Goal: Find specific page/section: Find specific page/section

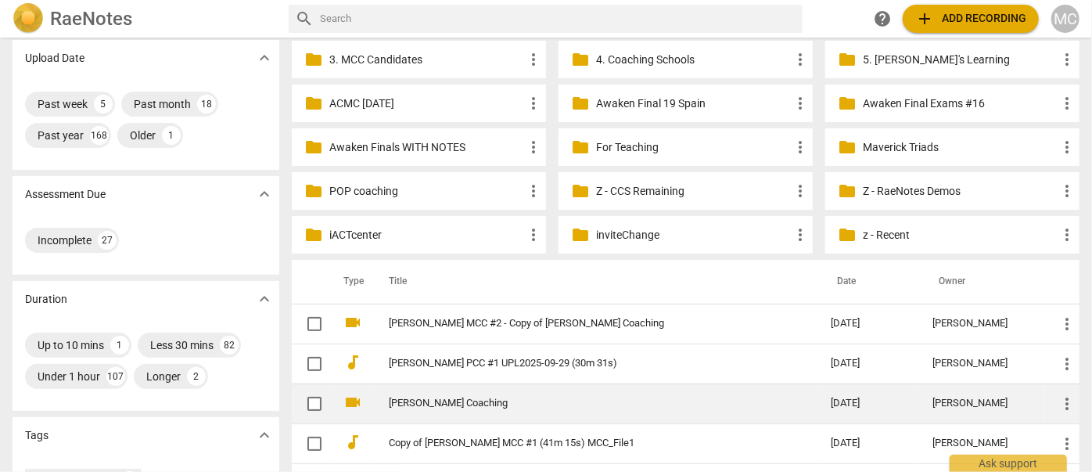
scroll to position [284, 0]
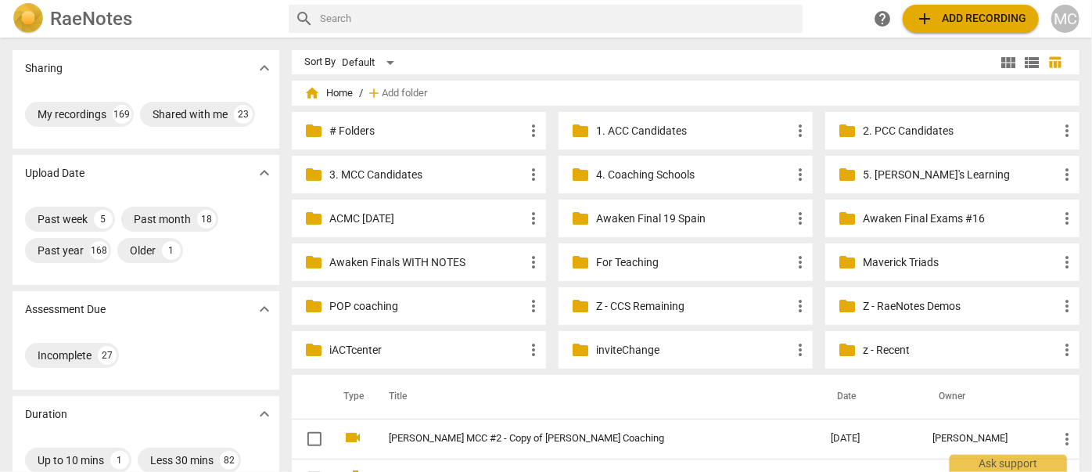
click at [436, 16] on input "text" at bounding box center [558, 18] width 476 height 25
type input "thomas"
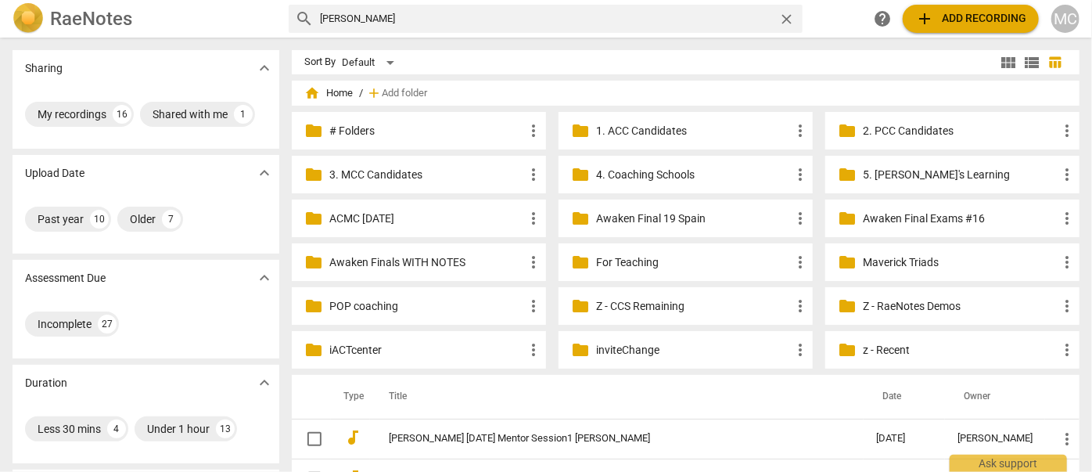
click at [788, 22] on span "close" at bounding box center [786, 19] width 16 height 16
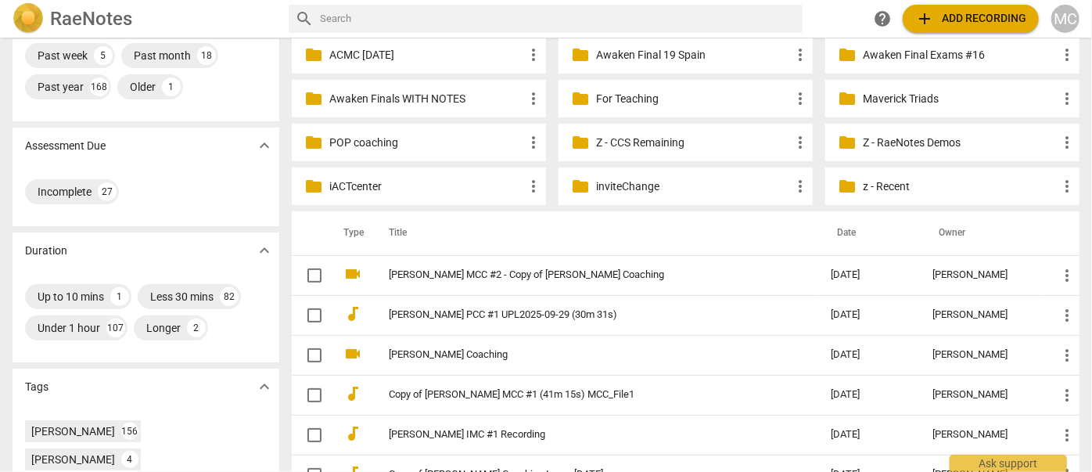
scroll to position [142, 0]
